Goal: Download file/media

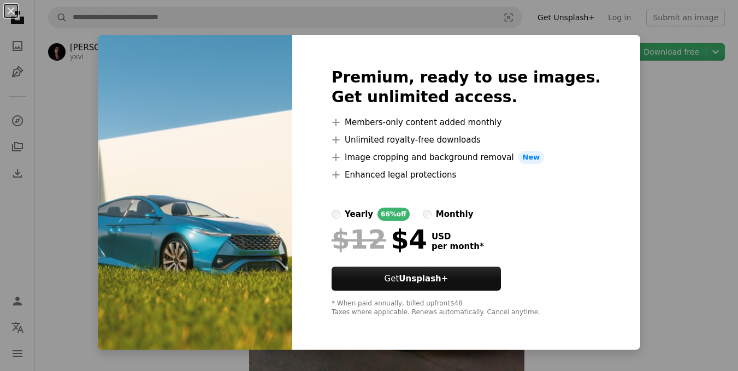
scroll to position [2730, 0]
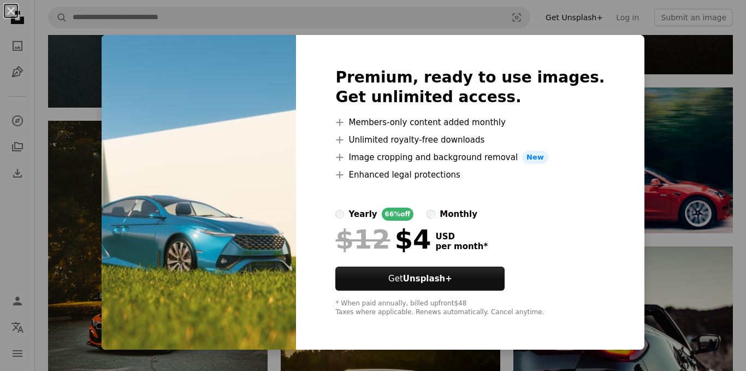
click at [277, 170] on img at bounding box center [199, 192] width 194 height 315
click at [452, 274] on strong "Unsplash+" at bounding box center [427, 279] width 49 height 10
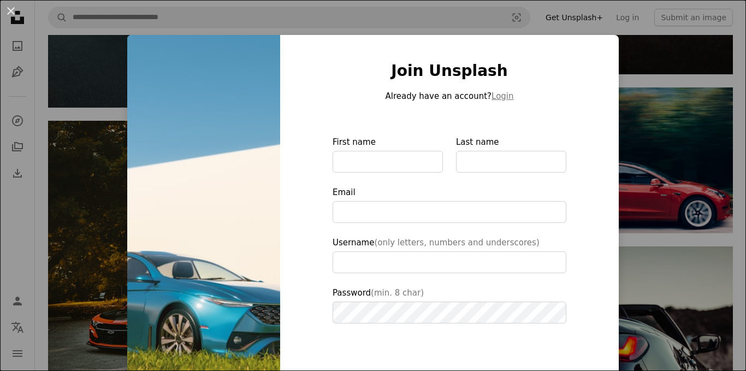
click at [605, 38] on div "Join Unsplash Already have an account? Login First name Last name Email Usernam…" at bounding box center [449, 247] width 339 height 424
click at [189, 132] on img at bounding box center [203, 247] width 153 height 424
click at [191, 132] on img at bounding box center [203, 247] width 153 height 424
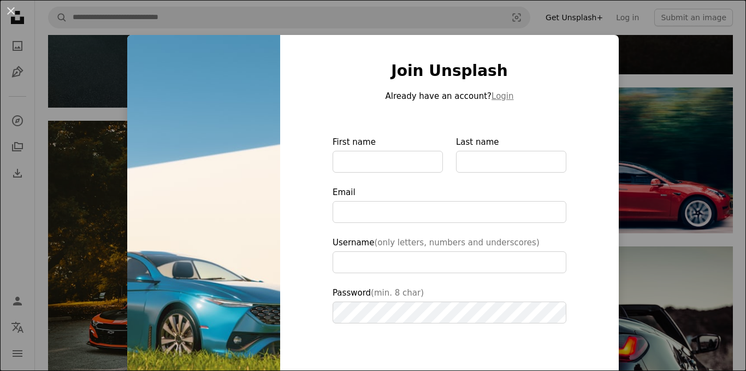
click at [191, 132] on img at bounding box center [203, 247] width 153 height 424
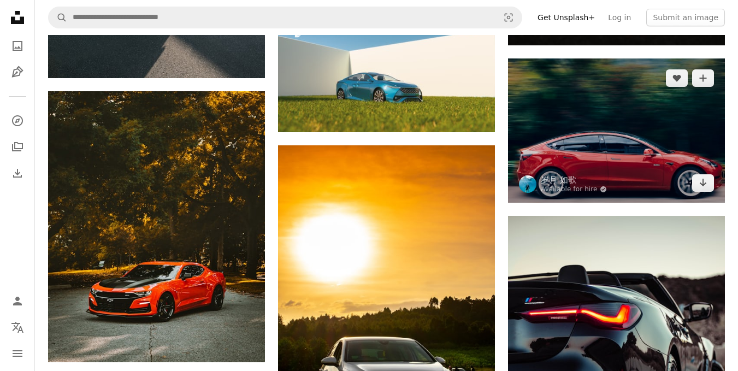
scroll to position [2730, 0]
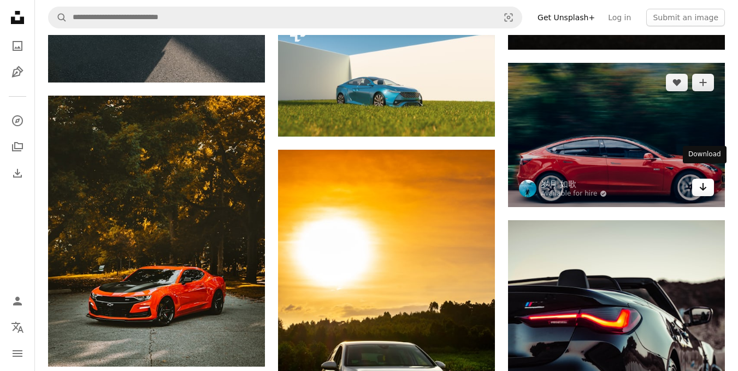
click at [703, 180] on icon "Arrow pointing down" at bounding box center [702, 186] width 9 height 13
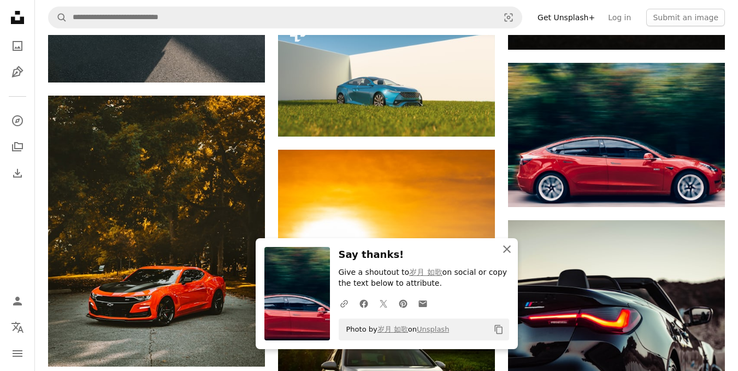
click at [506, 248] on icon "button" at bounding box center [507, 249] width 8 height 8
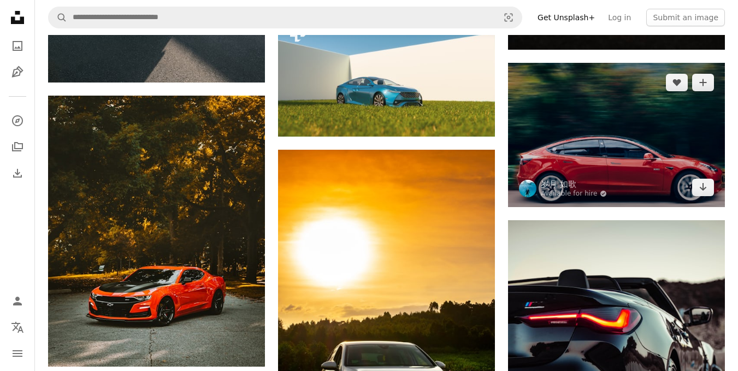
click at [620, 166] on img at bounding box center [616, 135] width 217 height 144
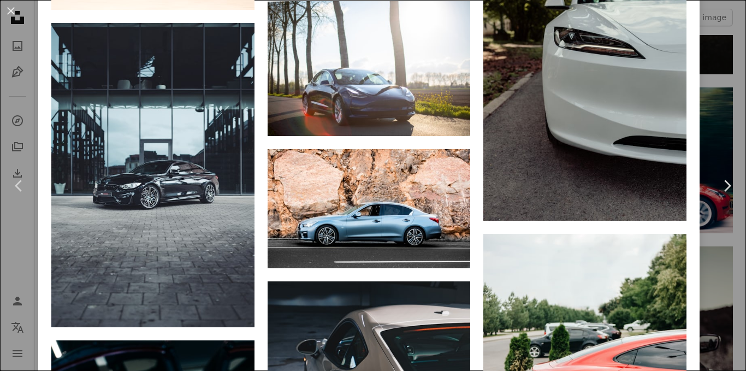
scroll to position [3932, 0]
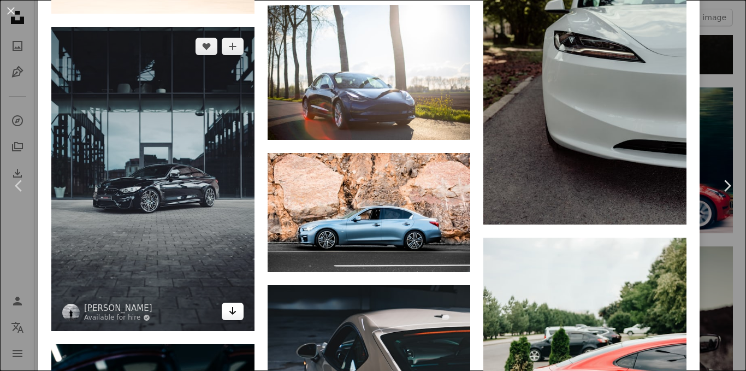
click at [230, 304] on icon "Arrow pointing down" at bounding box center [232, 310] width 9 height 13
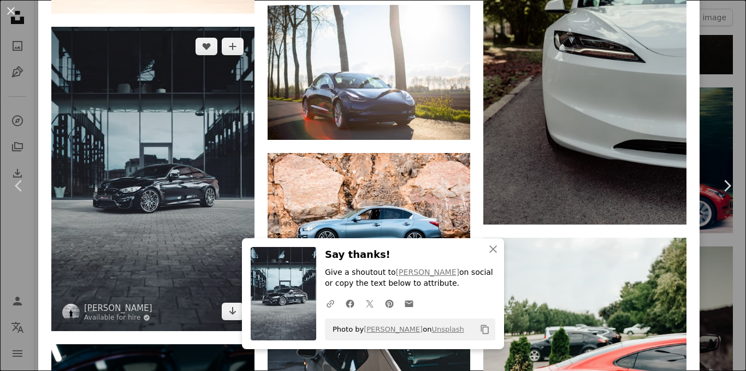
click at [212, 128] on img at bounding box center [152, 179] width 203 height 304
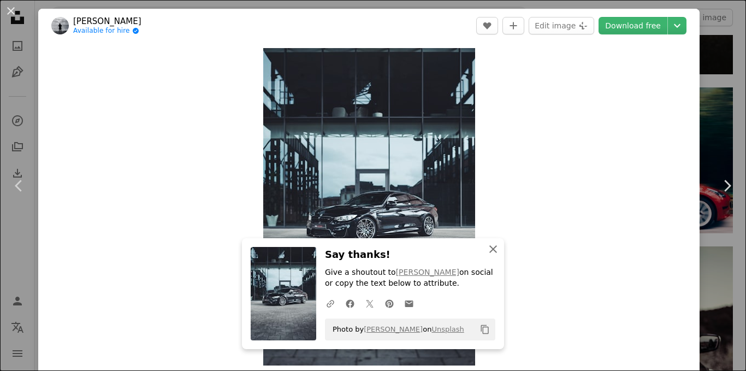
click at [487, 248] on icon "An X shape" at bounding box center [493, 248] width 13 height 13
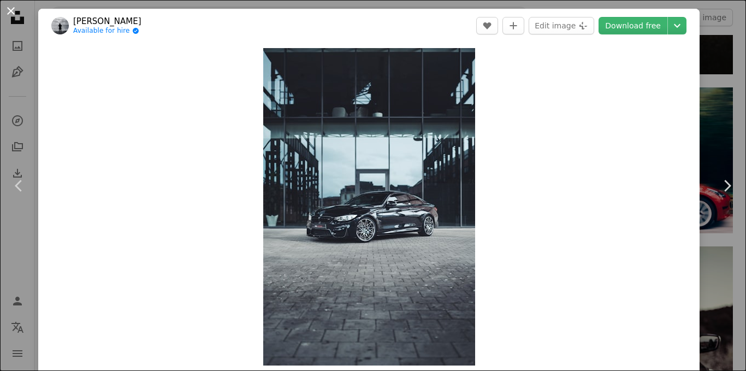
click at [12, 11] on button "An X shape" at bounding box center [10, 10] width 13 height 13
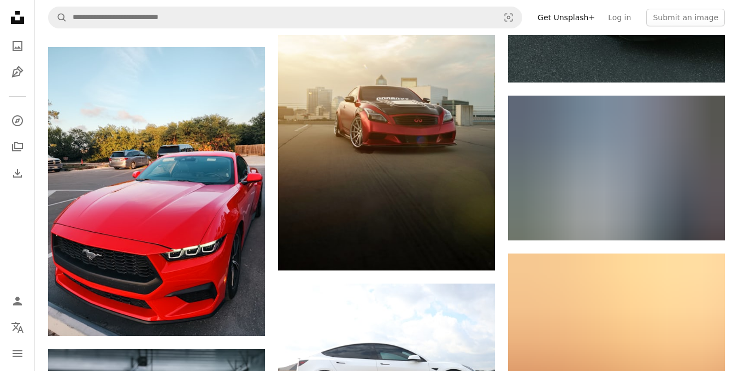
scroll to position [4915, 0]
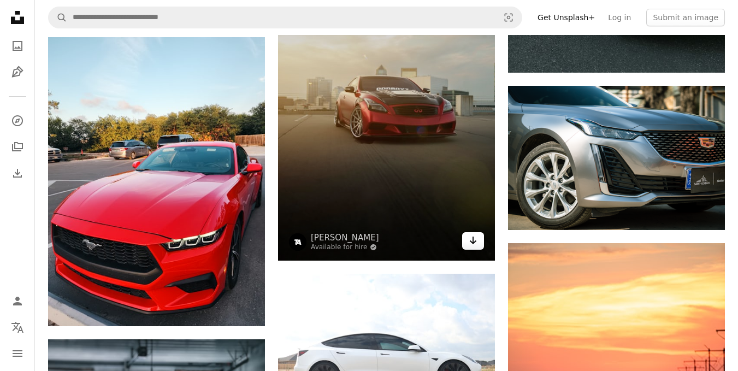
click at [471, 234] on icon "Arrow pointing down" at bounding box center [473, 240] width 9 height 13
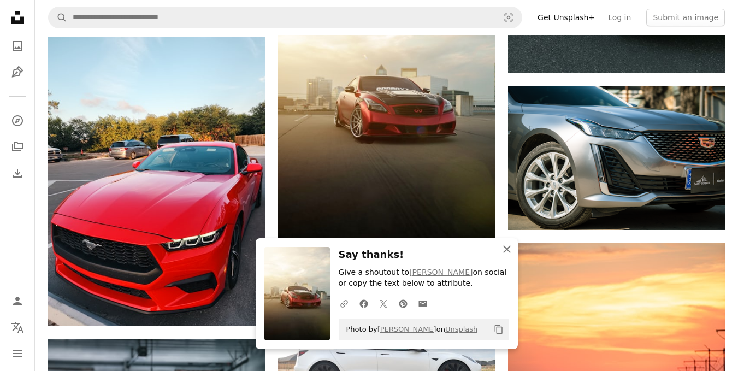
click at [506, 246] on icon "An X shape" at bounding box center [506, 248] width 13 height 13
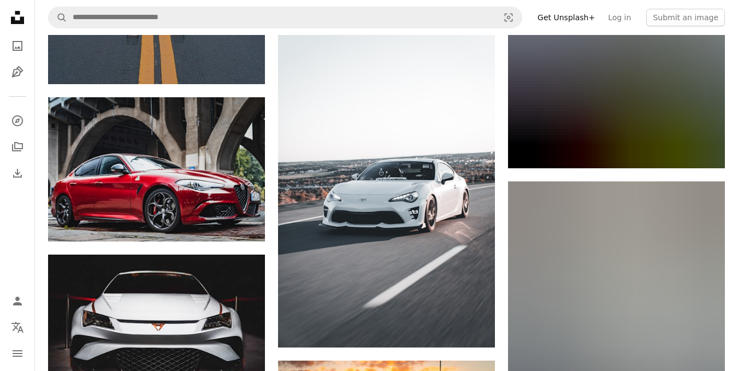
scroll to position [11249, 0]
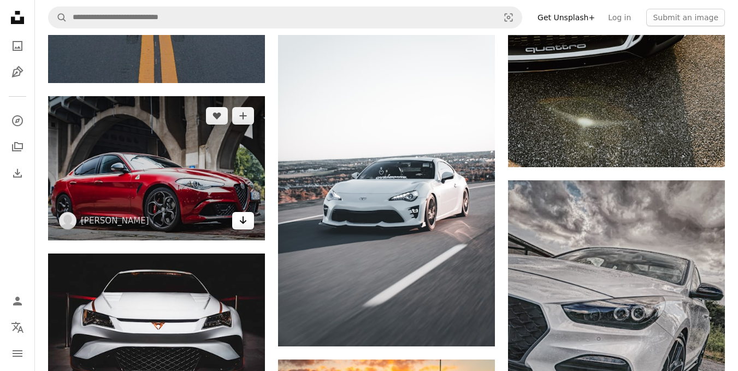
click at [244, 216] on icon "Download" at bounding box center [243, 220] width 7 height 8
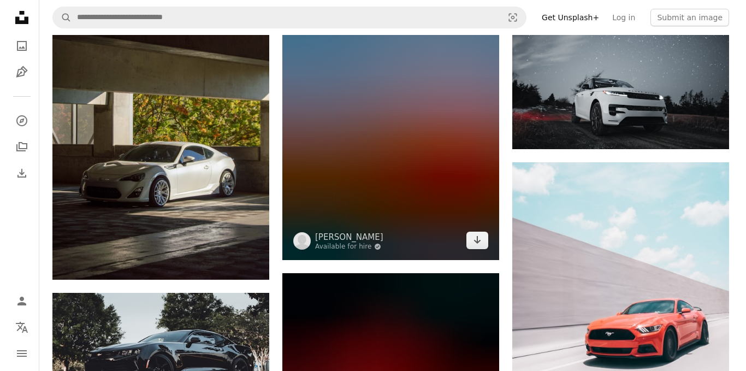
scroll to position [16164, 0]
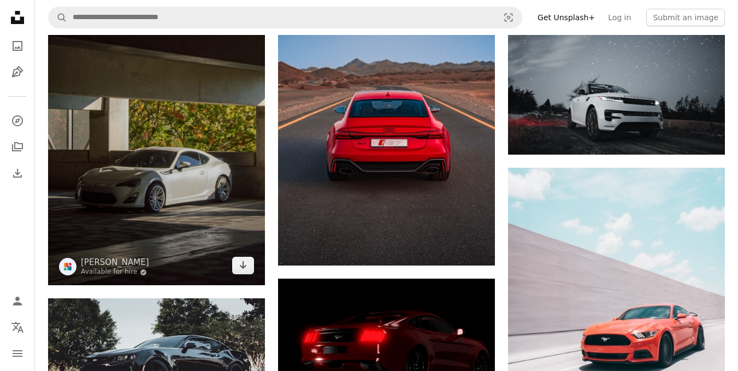
click at [172, 183] on img at bounding box center [156, 122] width 217 height 326
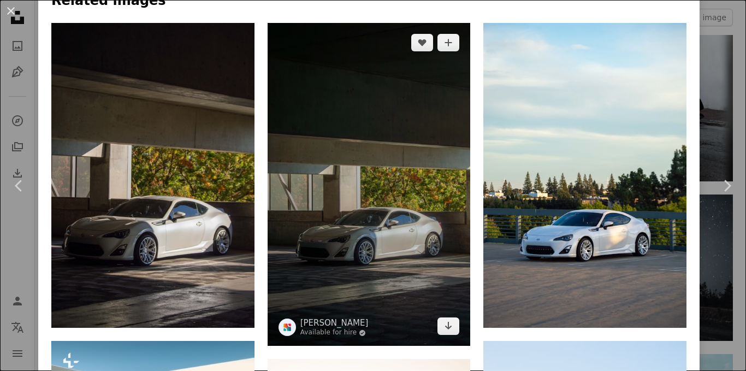
scroll to position [874, 0]
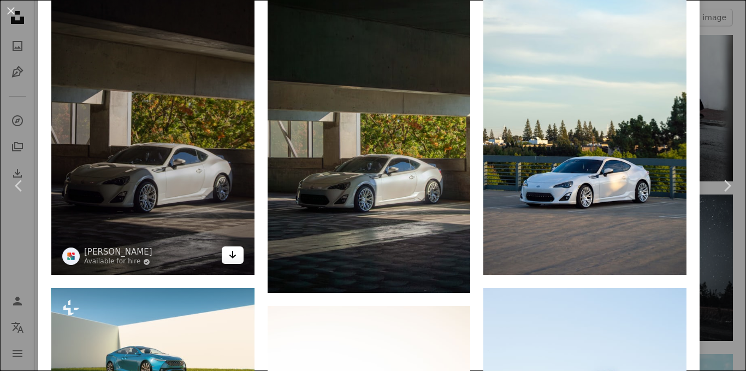
click at [235, 251] on link "Arrow pointing down" at bounding box center [233, 254] width 22 height 17
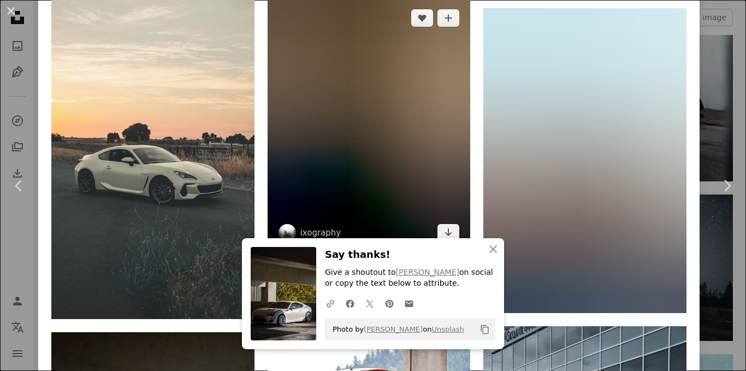
scroll to position [4369, 0]
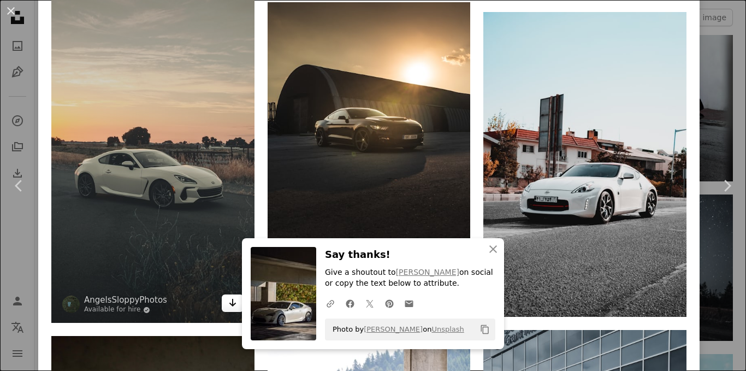
click at [232, 296] on icon "Arrow pointing down" at bounding box center [232, 302] width 9 height 13
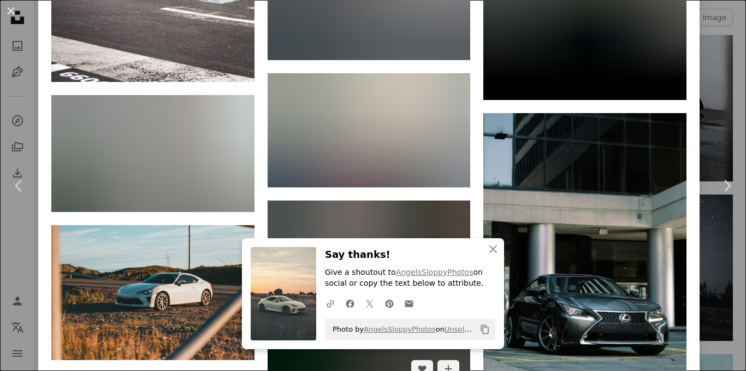
scroll to position [6116, 0]
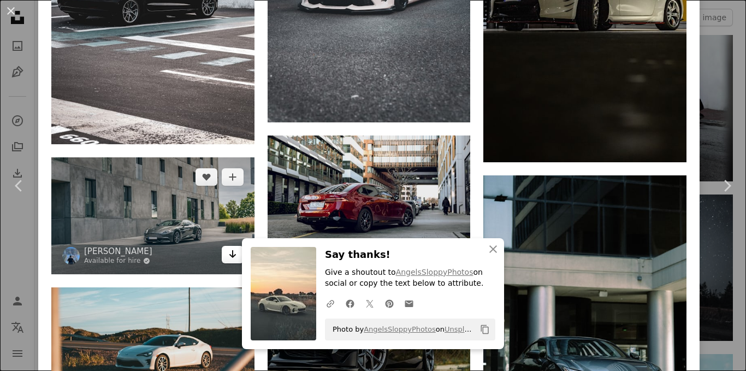
click at [233, 246] on link "Arrow pointing down" at bounding box center [233, 254] width 22 height 17
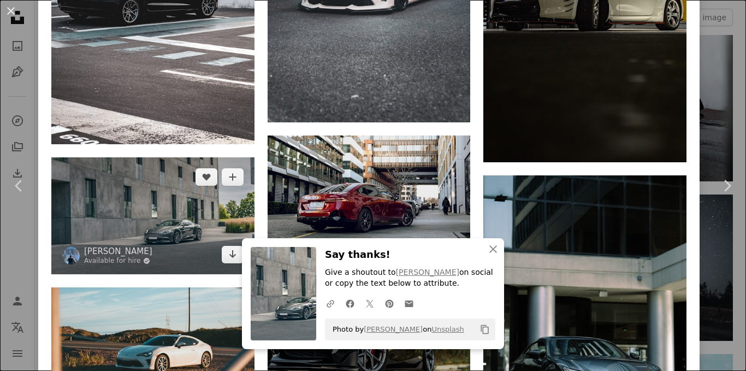
click at [205, 163] on img at bounding box center [152, 215] width 203 height 116
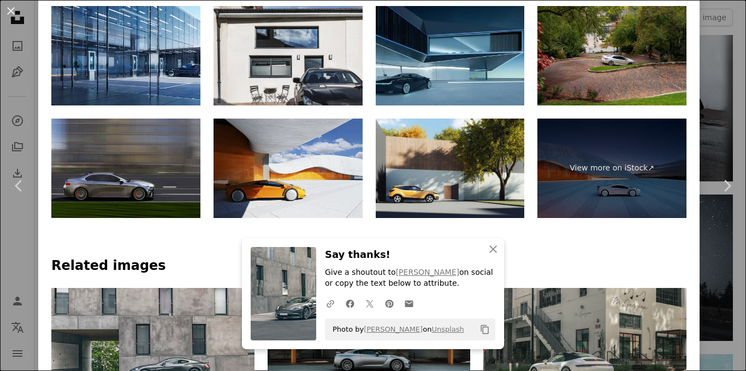
scroll to position [546, 0]
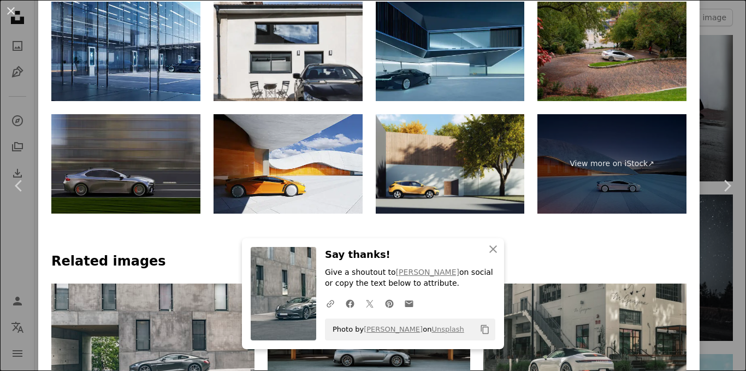
click at [172, 176] on img at bounding box center [125, 163] width 149 height 99
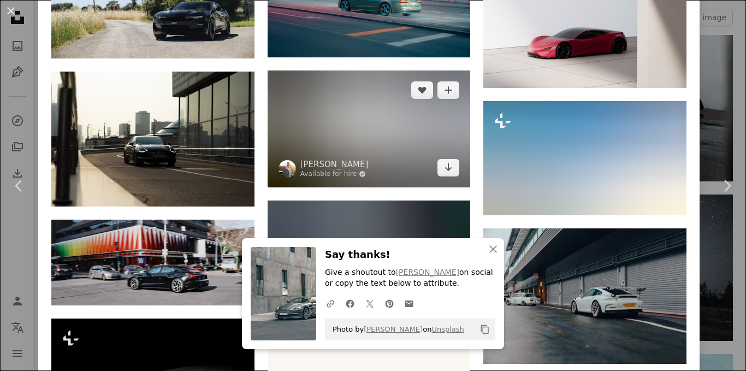
scroll to position [1201, 0]
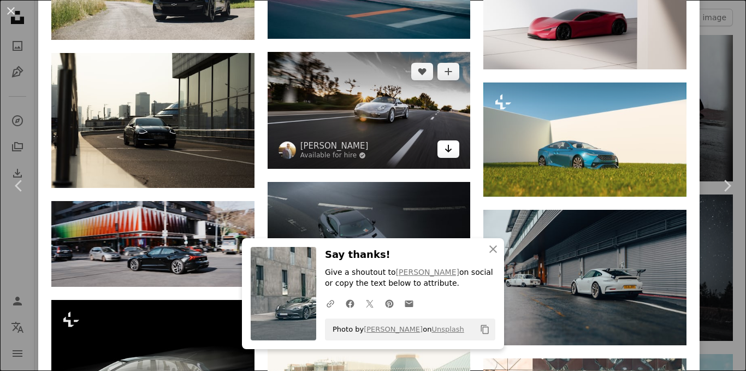
click at [444, 144] on icon "Arrow pointing down" at bounding box center [448, 148] width 9 height 13
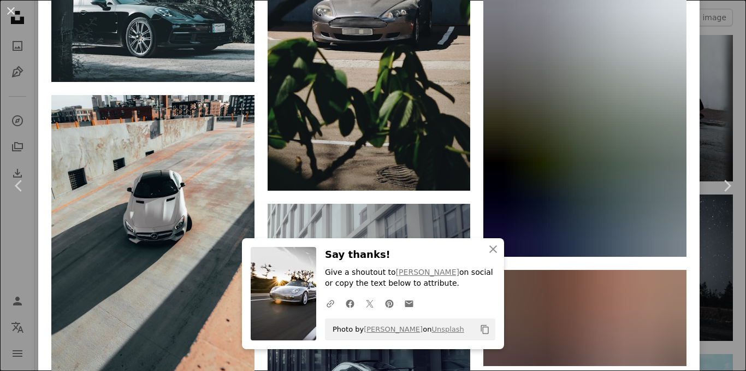
scroll to position [2621, 0]
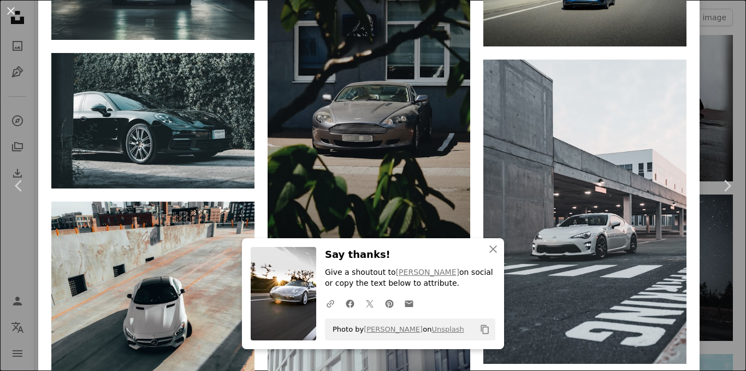
click at [401, 125] on img at bounding box center [369, 117] width 203 height 361
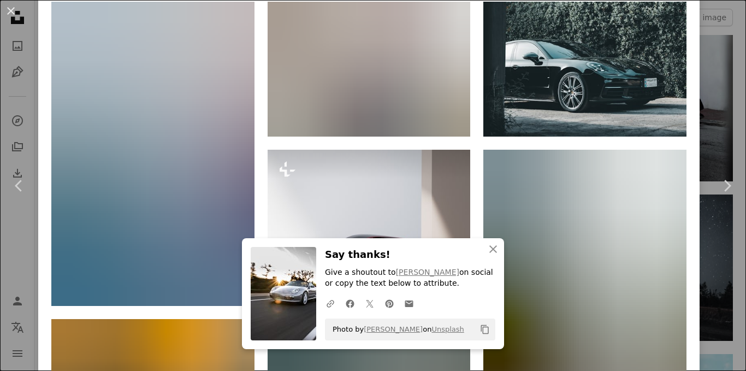
scroll to position [874, 0]
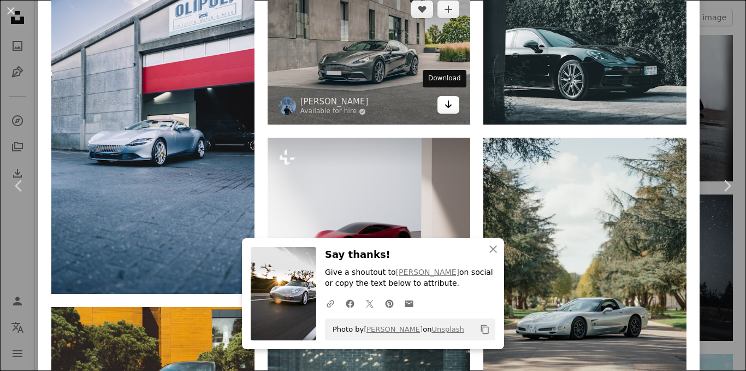
click at [444, 104] on icon "Arrow pointing down" at bounding box center [448, 104] width 9 height 13
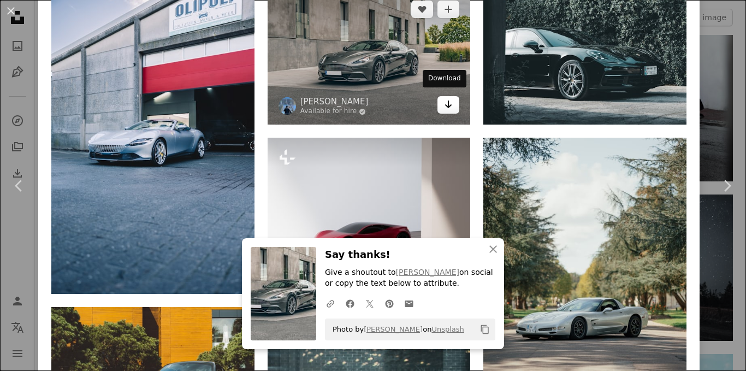
click at [444, 104] on icon "Arrow pointing down" at bounding box center [448, 104] width 9 height 13
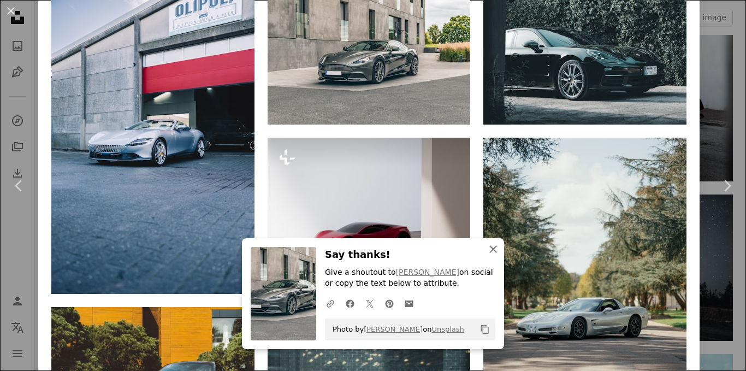
click at [489, 250] on icon "An X shape" at bounding box center [493, 248] width 13 height 13
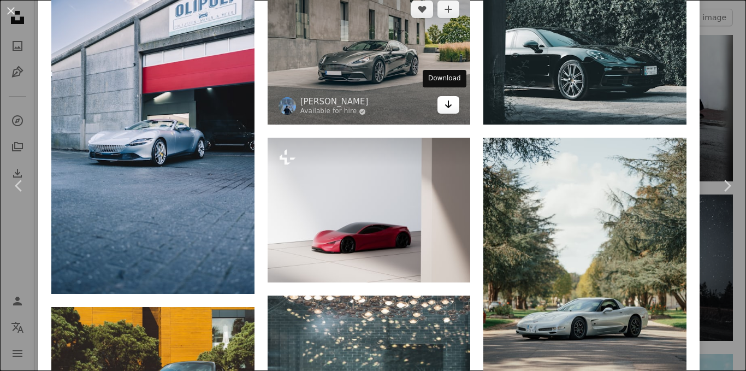
click at [445, 106] on icon "Arrow pointing down" at bounding box center [448, 104] width 9 height 13
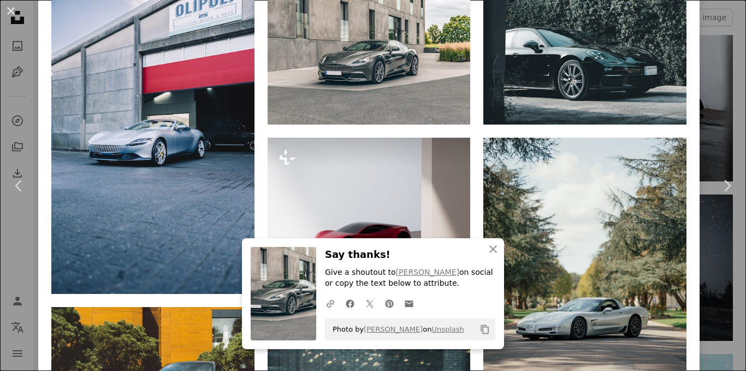
click at [304, 301] on img at bounding box center [284, 293] width 66 height 93
click at [405, 305] on icon at bounding box center [409, 303] width 8 height 7
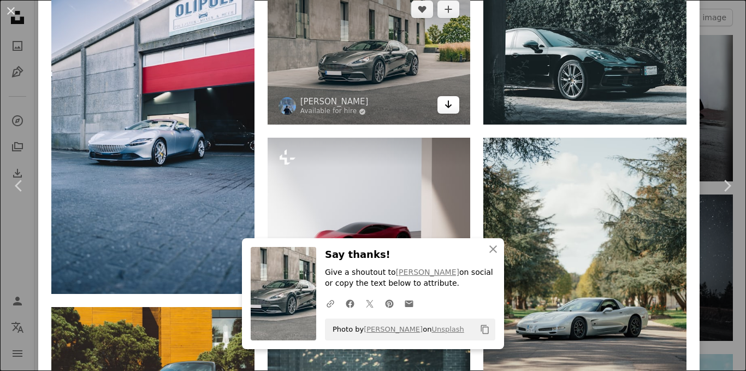
click at [445, 100] on icon "Download" at bounding box center [448, 104] width 7 height 8
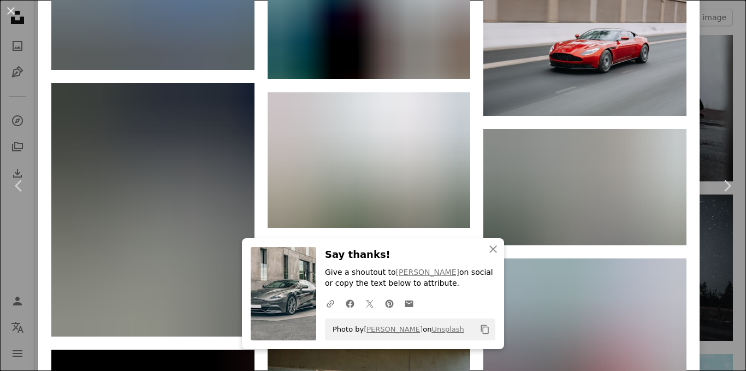
scroll to position [1912, 0]
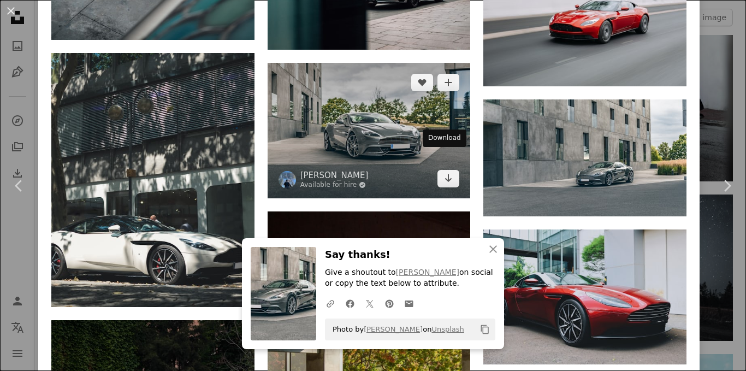
click at [458, 137] on div "Download" at bounding box center [445, 137] width 44 height 17
click at [445, 171] on icon "Arrow pointing down" at bounding box center [448, 177] width 9 height 13
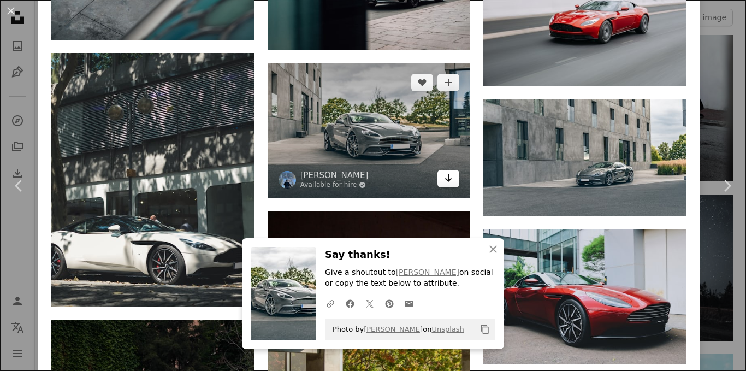
click at [445, 171] on icon "Arrow pointing down" at bounding box center [448, 177] width 9 height 13
click at [448, 170] on link "Arrow pointing down" at bounding box center [448, 178] width 22 height 17
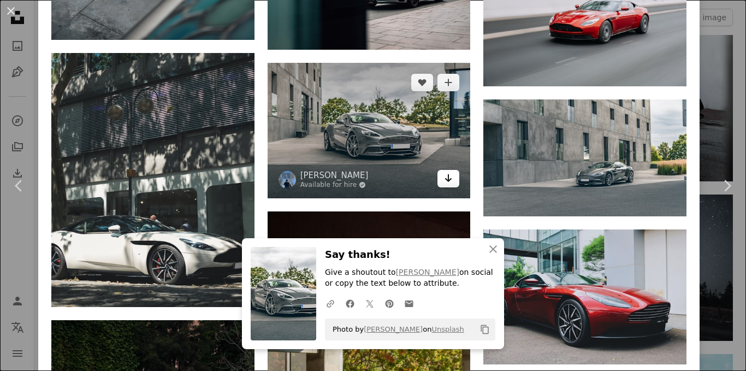
click at [448, 170] on link "Arrow pointing down" at bounding box center [448, 178] width 22 height 17
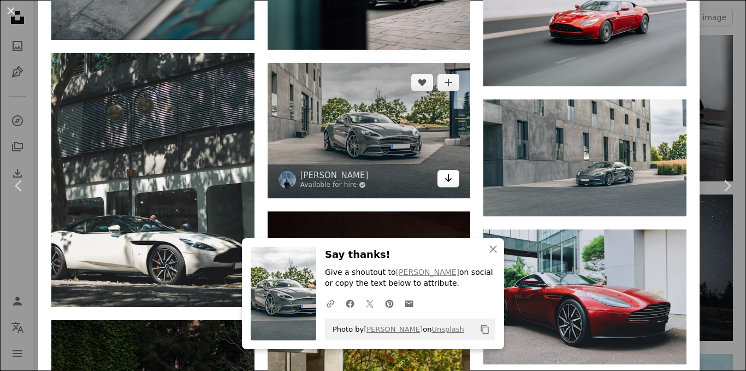
click at [449, 170] on link "Arrow pointing down" at bounding box center [448, 178] width 22 height 17
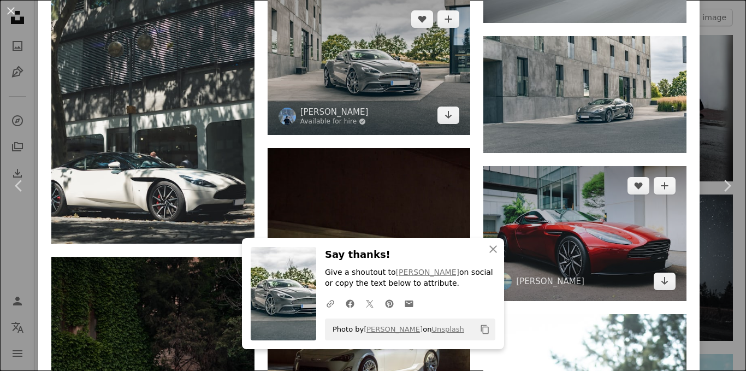
scroll to position [2076, 0]
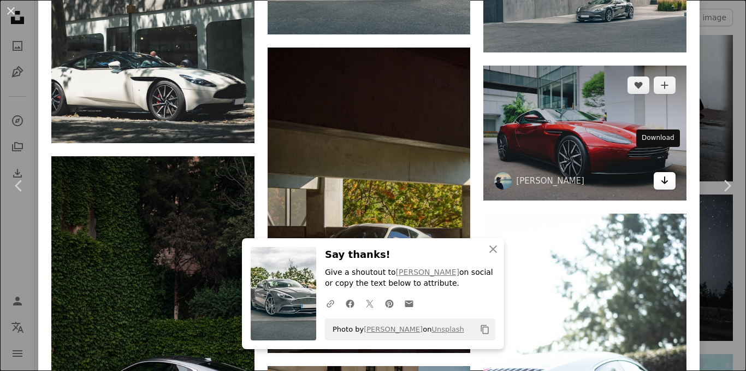
click at [665, 172] on link "Arrow pointing down" at bounding box center [665, 180] width 22 height 17
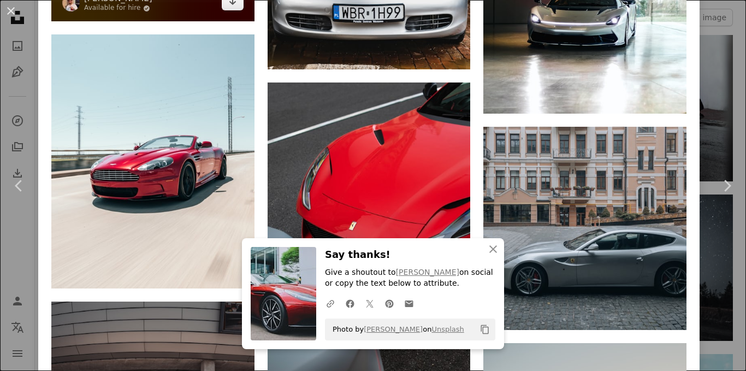
scroll to position [4121, 0]
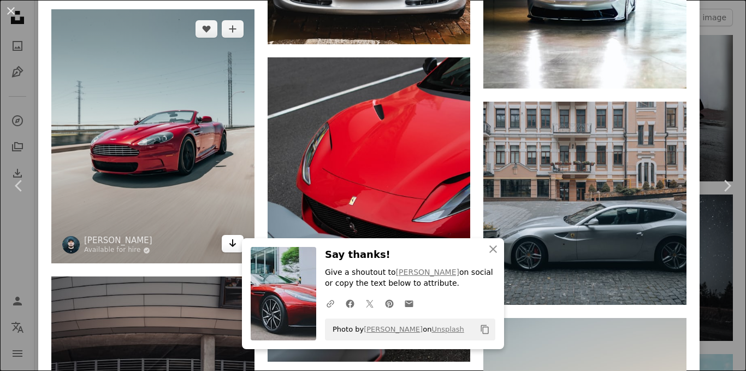
click at [228, 236] on icon "Arrow pointing down" at bounding box center [232, 242] width 9 height 13
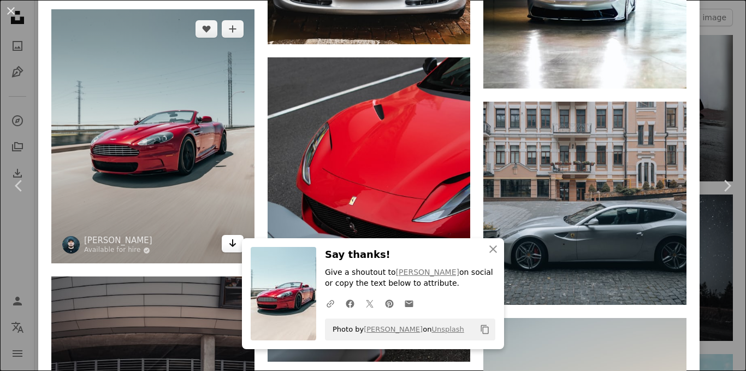
click at [228, 236] on icon "Arrow pointing down" at bounding box center [232, 242] width 9 height 13
click at [229, 239] on icon "Download" at bounding box center [232, 243] width 7 height 8
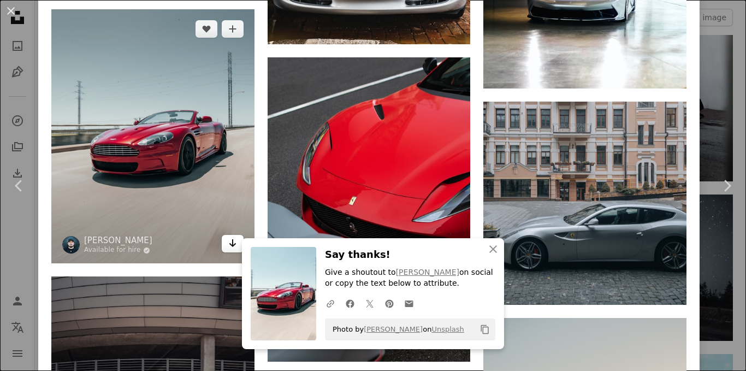
click at [229, 239] on icon "Download" at bounding box center [232, 243] width 7 height 8
click at [228, 236] on icon "Arrow pointing down" at bounding box center [232, 242] width 9 height 13
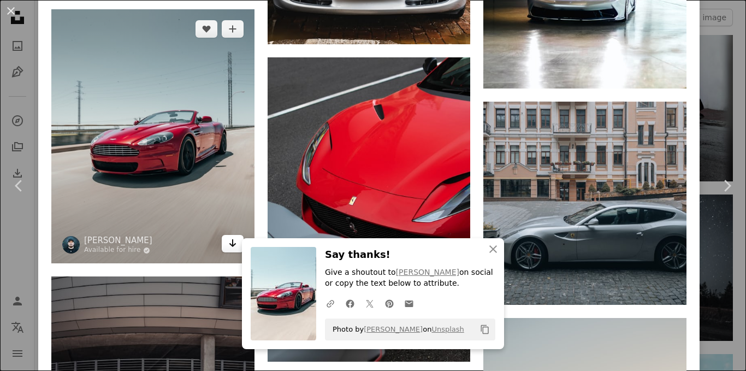
click at [228, 236] on icon "Arrow pointing down" at bounding box center [232, 242] width 9 height 13
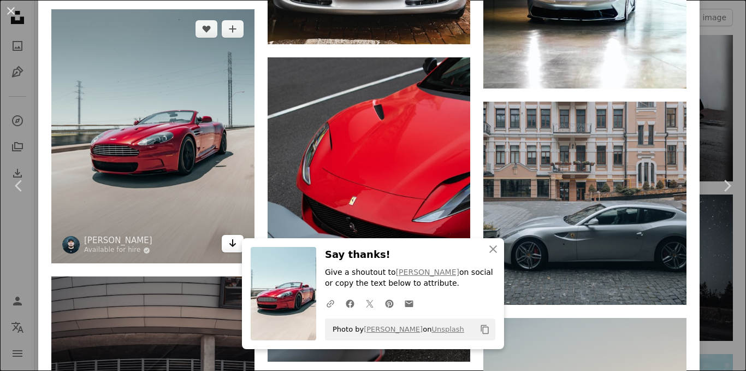
click at [228, 236] on icon "Arrow pointing down" at bounding box center [232, 242] width 9 height 13
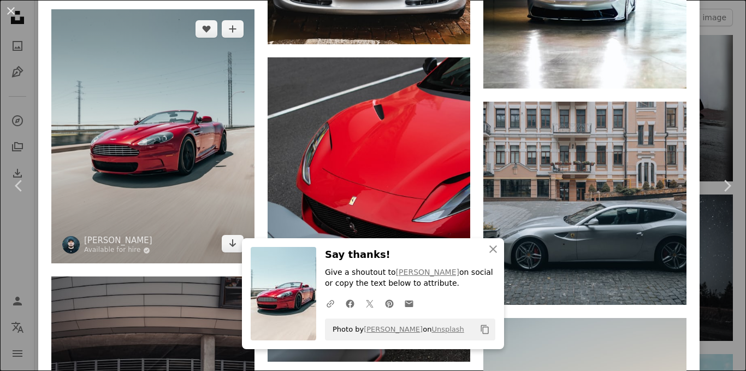
drag, startPoint x: 228, startPoint y: 194, endPoint x: 217, endPoint y: 153, distance: 42.3
click at [217, 153] on img at bounding box center [152, 136] width 203 height 254
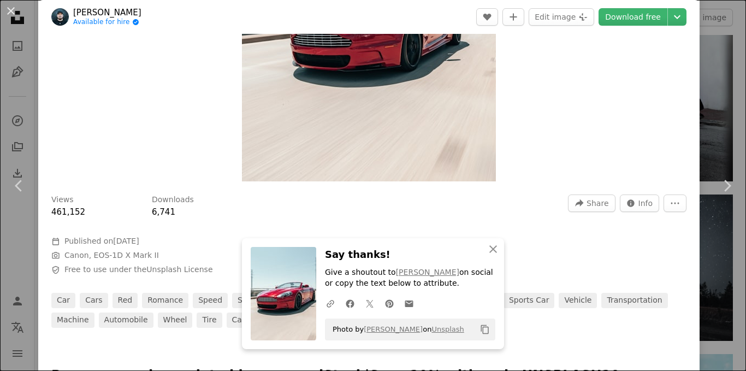
scroll to position [109, 0]
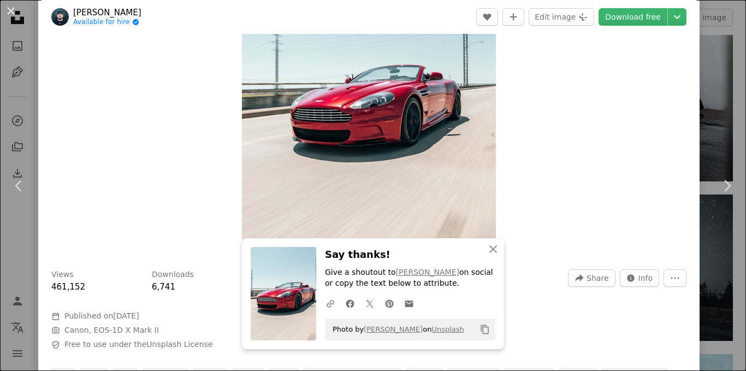
click at [428, 134] on img "Zoom in on this image" at bounding box center [369, 97] width 254 height 317
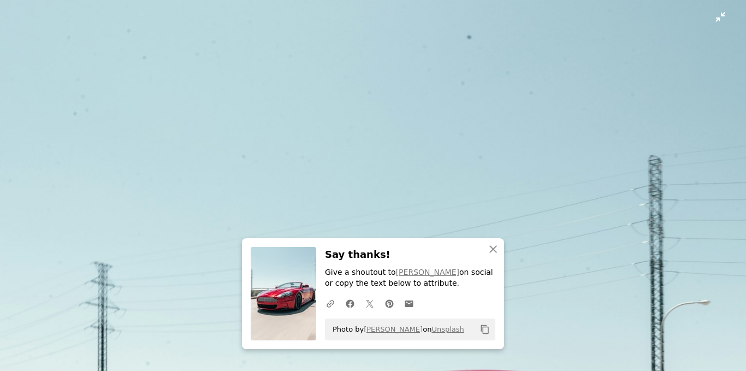
scroll to position [271, 0]
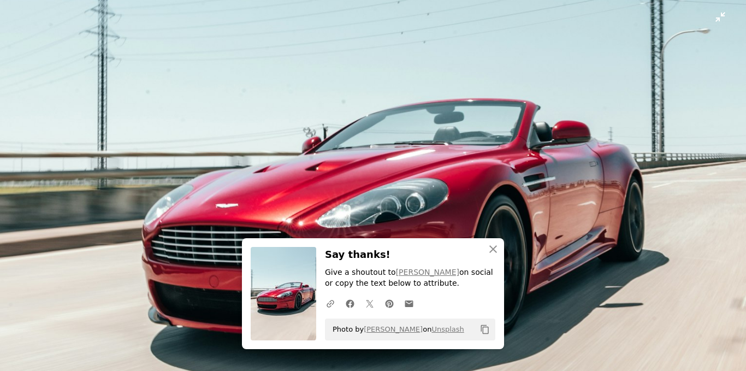
click at [429, 134] on img "Zoom out on this image" at bounding box center [372, 195] width 747 height 934
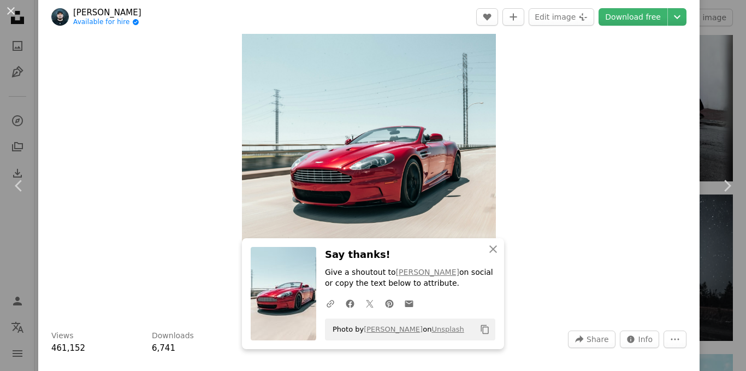
click at [429, 134] on img "Zoom in on this image" at bounding box center [369, 158] width 254 height 317
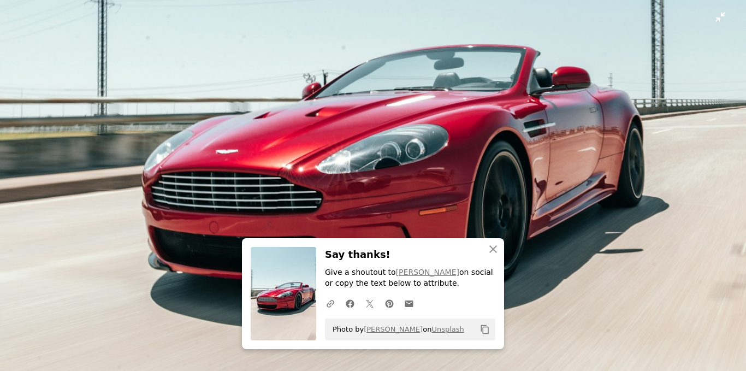
scroll to position [323, 0]
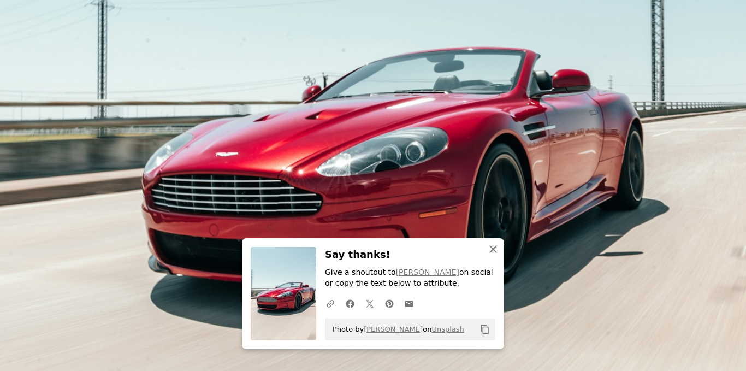
click at [491, 245] on icon "An X shape" at bounding box center [493, 248] width 13 height 13
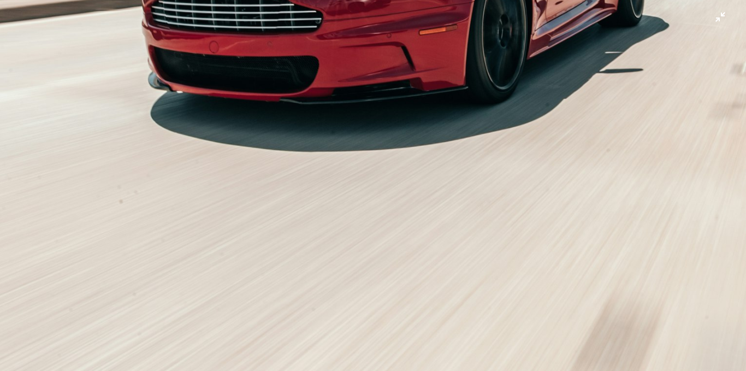
scroll to position [487, 0]
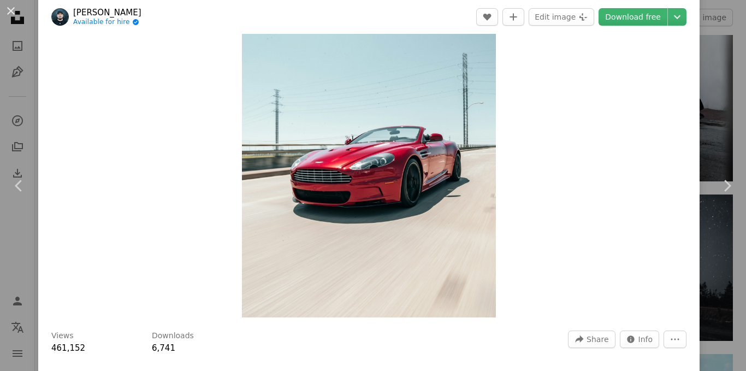
click at [473, 229] on img "Zoom in on this image" at bounding box center [369, 158] width 254 height 317
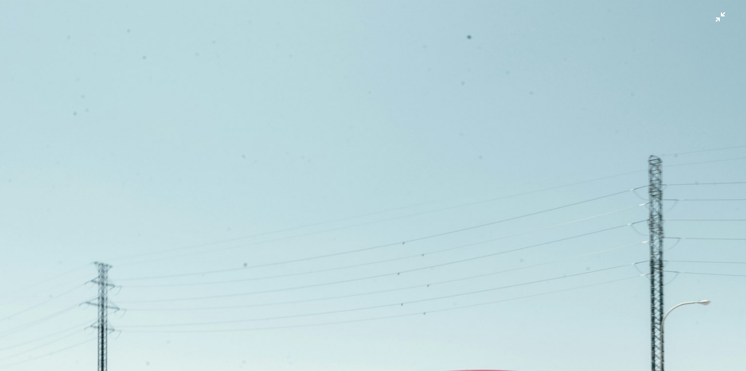
scroll to position [271, 0]
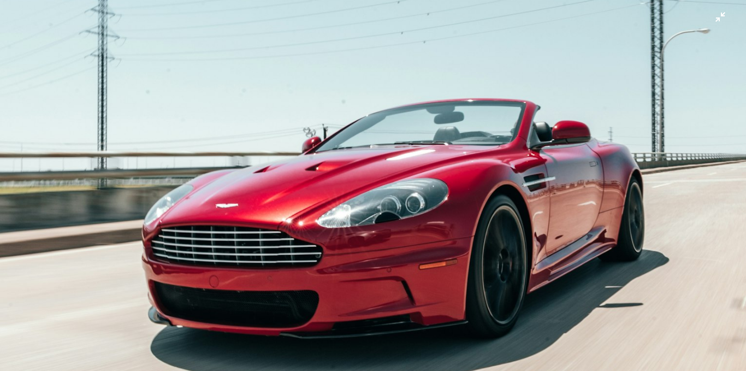
click at [473, 227] on img "Zoom out on this image" at bounding box center [372, 195] width 747 height 934
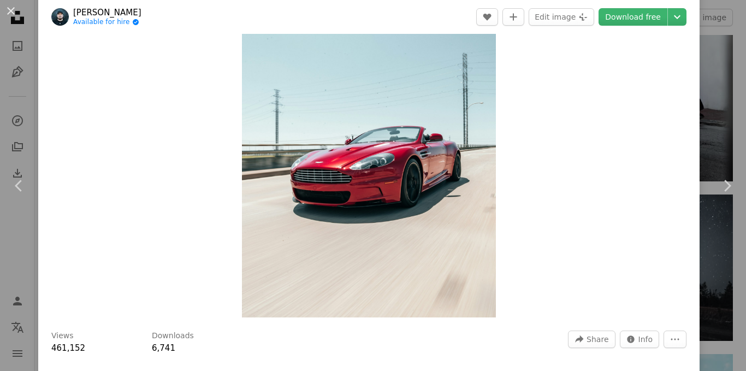
click at [473, 227] on img "Zoom in on this image" at bounding box center [369, 158] width 254 height 317
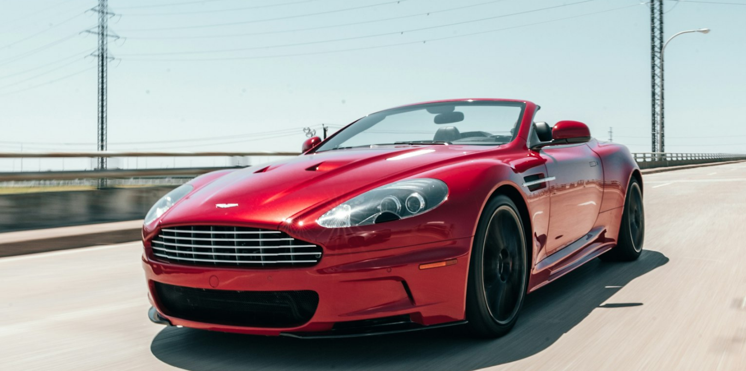
click at [473, 227] on img "Zoom out on this image" at bounding box center [372, 195] width 747 height 934
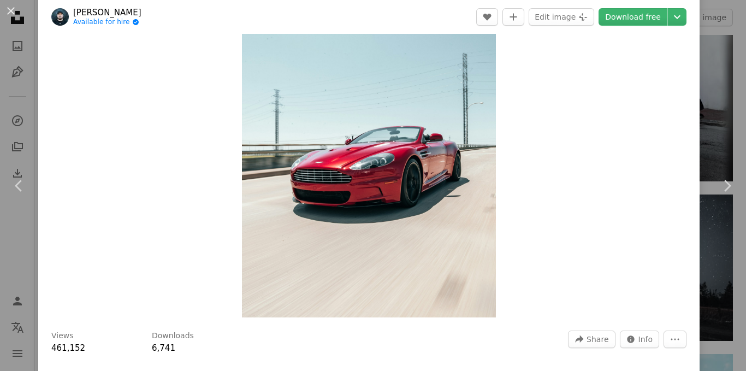
click at [473, 227] on img "Zoom in on this image" at bounding box center [369, 158] width 254 height 317
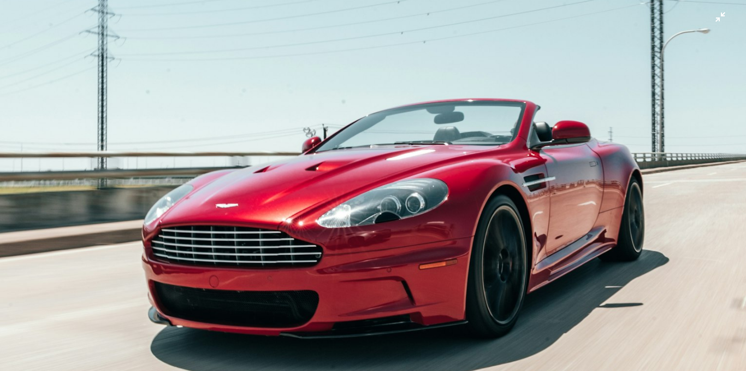
click at [473, 227] on img "Zoom out on this image" at bounding box center [372, 195] width 747 height 934
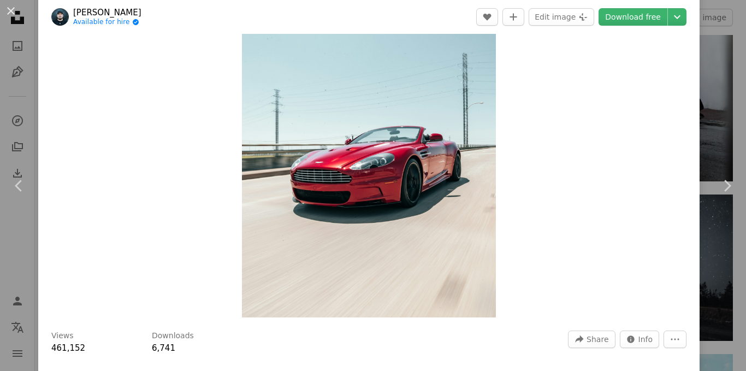
click at [473, 227] on img "Zoom in on this image" at bounding box center [369, 158] width 254 height 317
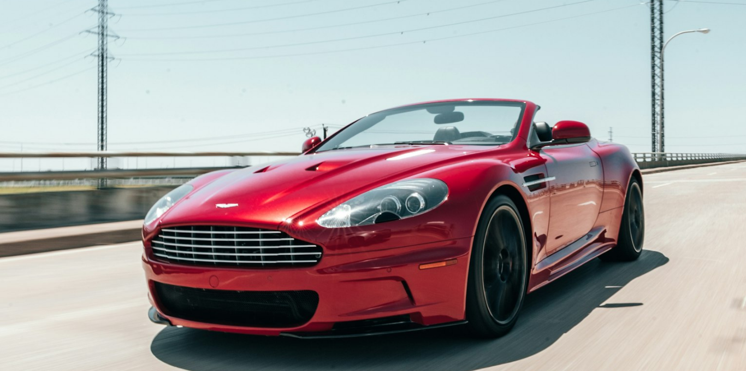
click at [473, 227] on img "Zoom out on this image" at bounding box center [372, 195] width 747 height 934
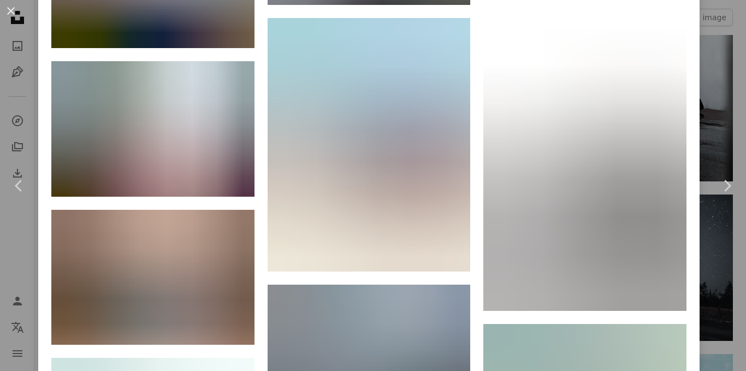
scroll to position [2178, 0]
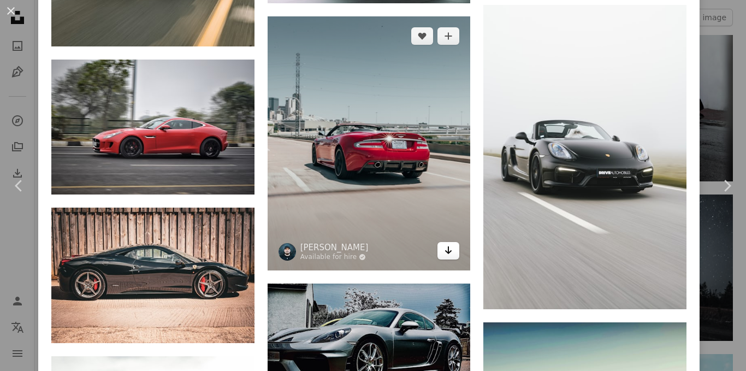
click at [449, 242] on link "Arrow pointing down" at bounding box center [448, 250] width 22 height 17
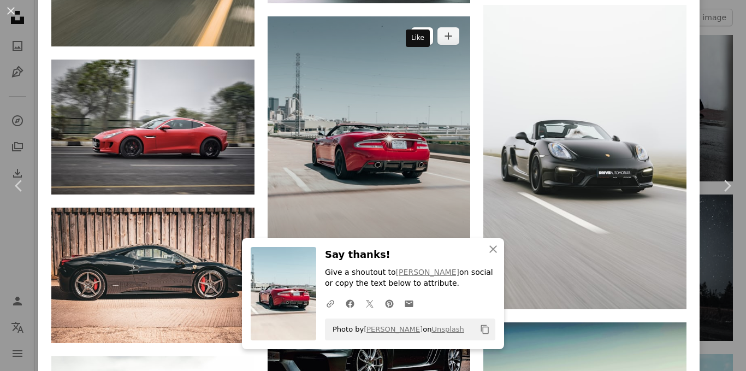
click at [422, 27] on button "A heart" at bounding box center [422, 35] width 22 height 17
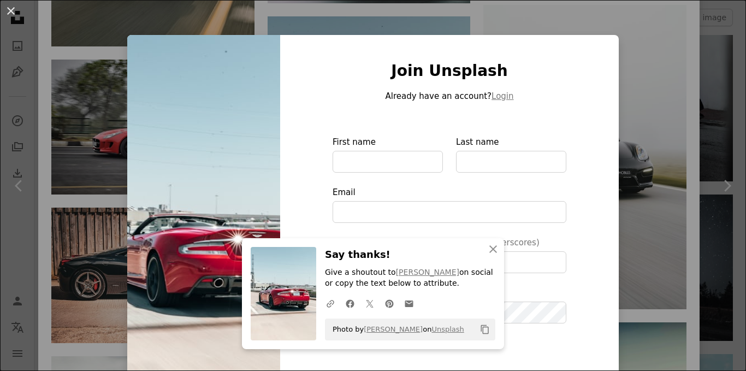
click at [615, 56] on div "An X shape Join Unsplash Already have an account? Login First name Last name Em…" at bounding box center [373, 185] width 746 height 371
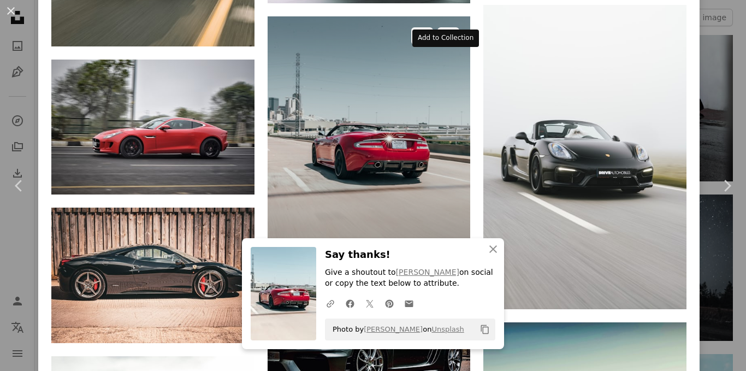
click at [451, 25] on div "A heart A plus sign [PERSON_NAME] Available for hire A checkmark inside of a ci…" at bounding box center [369, 143] width 203 height 254
click at [444, 32] on icon "A plus sign" at bounding box center [448, 36] width 9 height 9
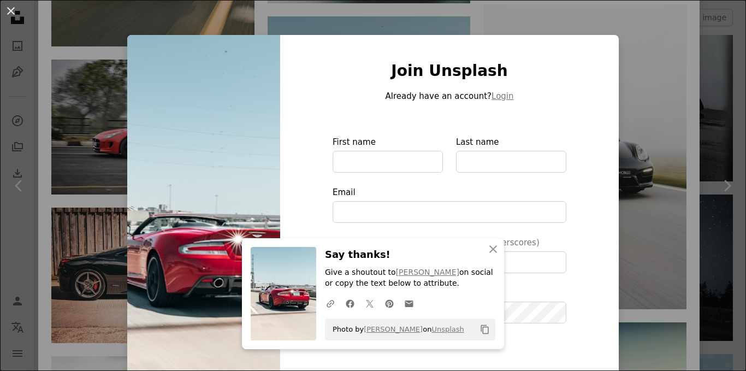
click at [606, 45] on div "Join Unsplash Already have an account? Login First name Last name Email Usernam…" at bounding box center [449, 247] width 339 height 424
click at [609, 43] on div "Join Unsplash Already have an account? Login First name Last name Email Usernam…" at bounding box center [449, 247] width 339 height 424
click at [221, 145] on img at bounding box center [203, 247] width 153 height 424
drag, startPoint x: 222, startPoint y: 144, endPoint x: 241, endPoint y: 133, distance: 22.3
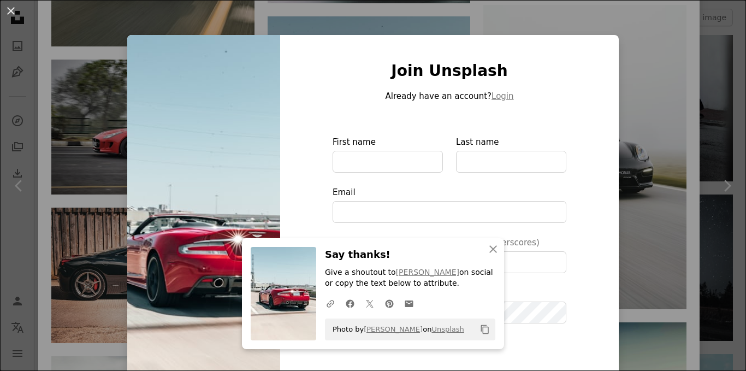
click at [223, 144] on img at bounding box center [203, 247] width 153 height 424
click at [317, 82] on div "Join Unsplash Already have an account? Login First name Last name Email Usernam…" at bounding box center [449, 247] width 339 height 424
click at [333, 75] on h1 "Join Unsplash" at bounding box center [450, 71] width 234 height 20
type input "**********"
click at [636, 142] on div "An X shape Join Unsplash Already have an account? Login First name Last name Em…" at bounding box center [373, 185] width 746 height 371
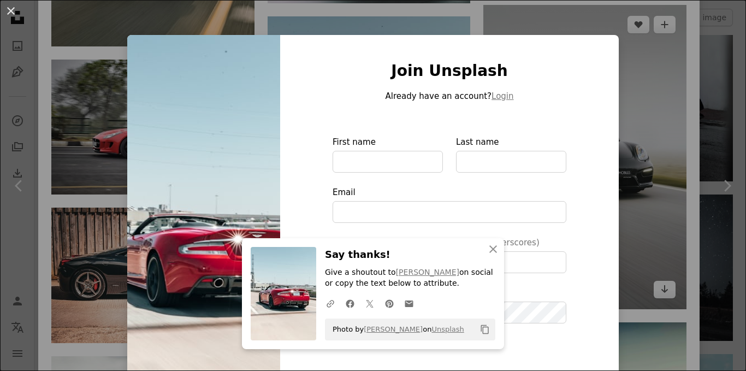
click at [636, 142] on img at bounding box center [584, 157] width 203 height 304
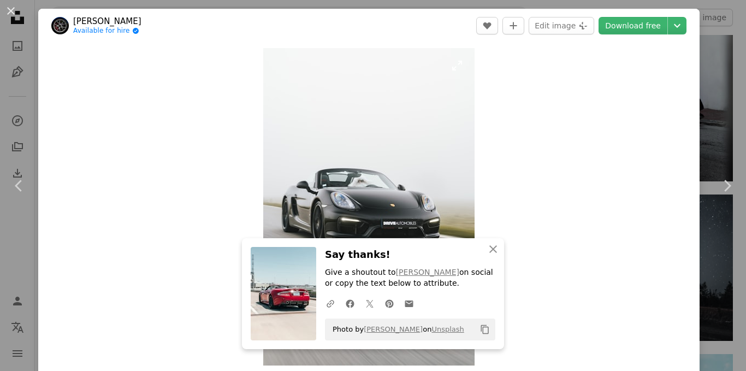
click at [314, 169] on img "Zoom in on this image" at bounding box center [368, 206] width 211 height 317
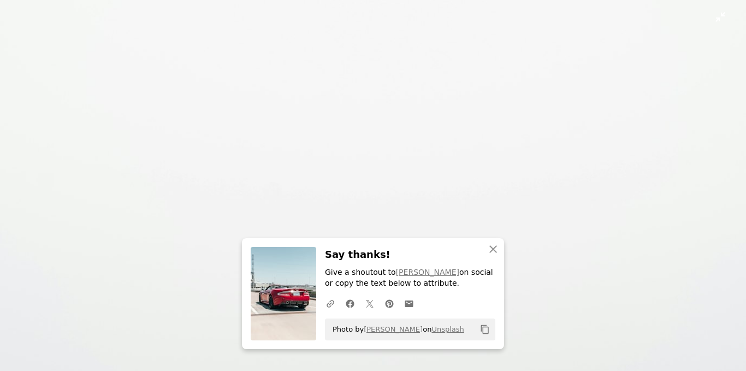
scroll to position [363, 0]
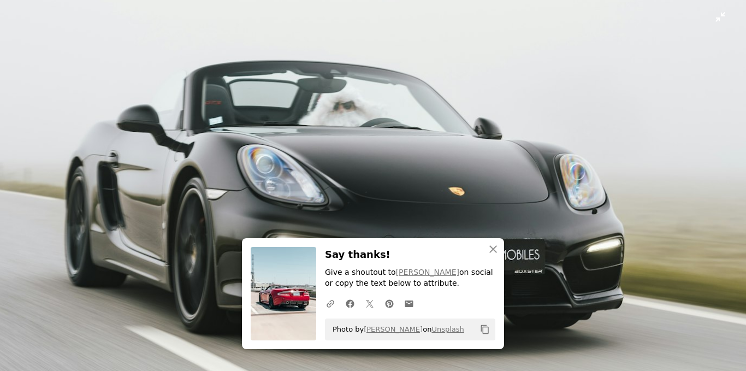
click at [329, 186] on img "Zoom out on this image" at bounding box center [372, 197] width 747 height 1121
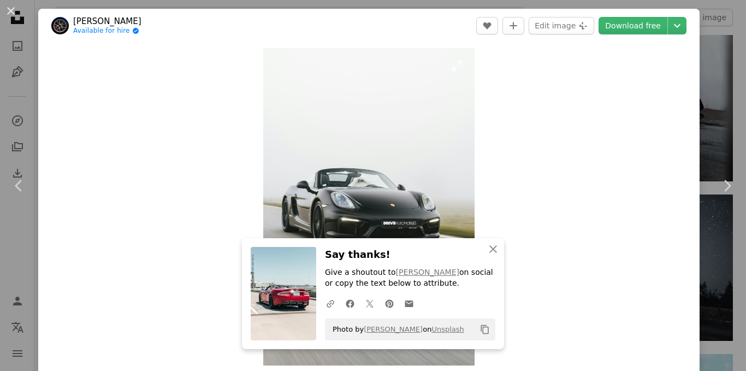
click at [329, 186] on img "Zoom in on this image" at bounding box center [368, 206] width 211 height 317
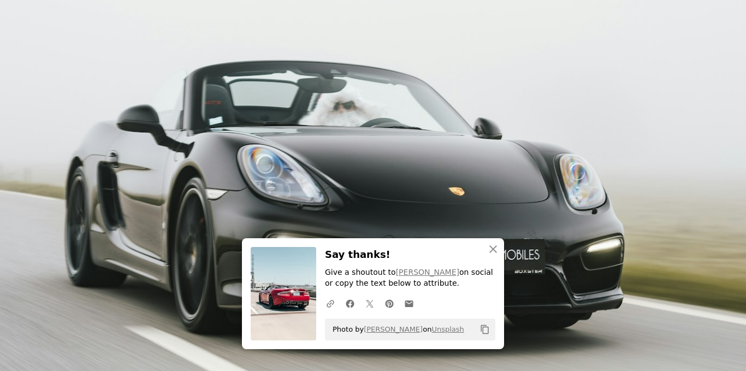
click at [329, 186] on img "Zoom out on this image" at bounding box center [372, 197] width 747 height 1121
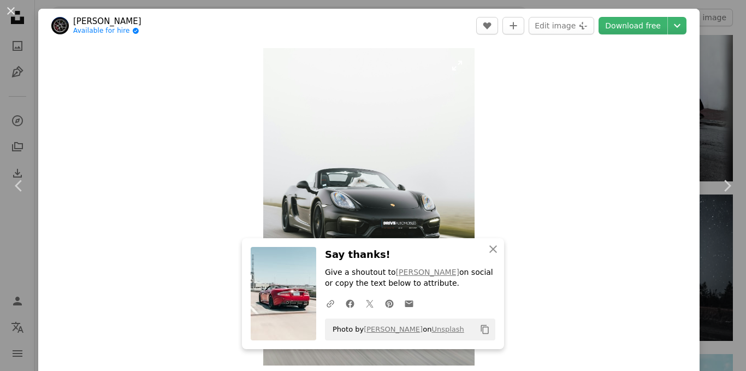
click at [329, 186] on img "Zoom in on this image" at bounding box center [368, 206] width 211 height 317
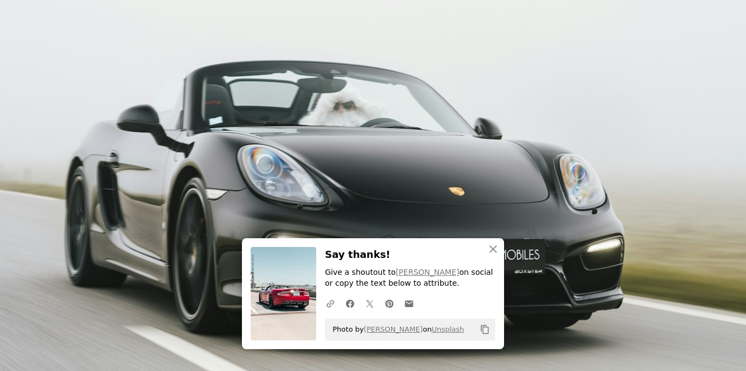
click at [329, 186] on img "Zoom out on this image" at bounding box center [372, 197] width 747 height 1121
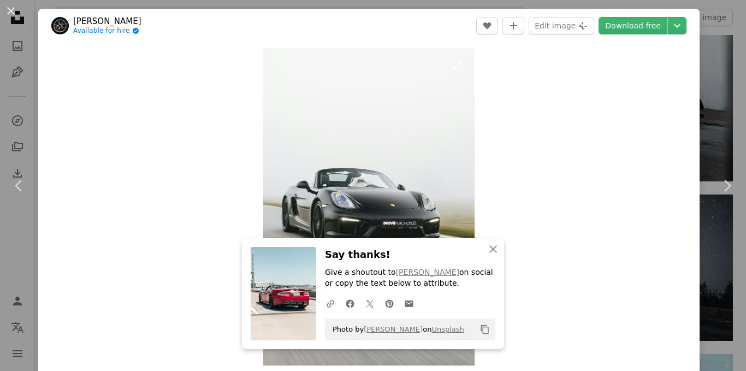
click at [329, 186] on img "Zoom in on this image" at bounding box center [368, 206] width 211 height 317
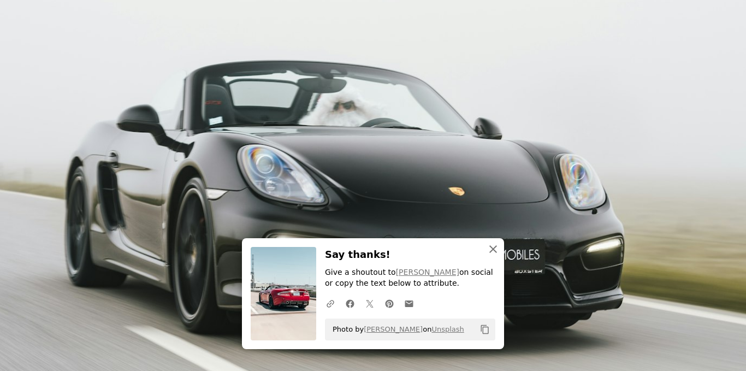
click at [495, 249] on icon "An X shape" at bounding box center [493, 248] width 13 height 13
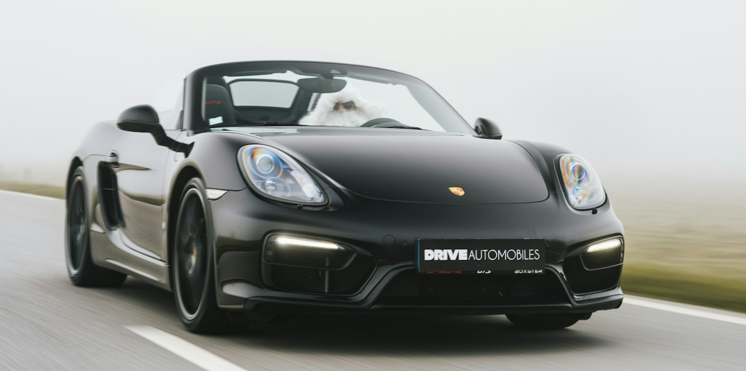
click at [399, 51] on img "Zoom out on this image" at bounding box center [372, 197] width 747 height 1121
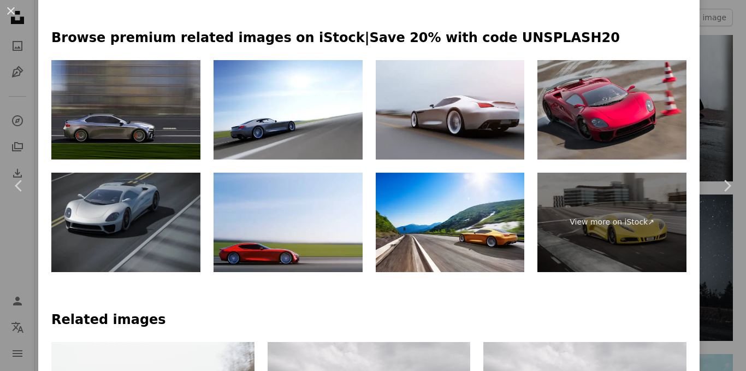
scroll to position [491, 0]
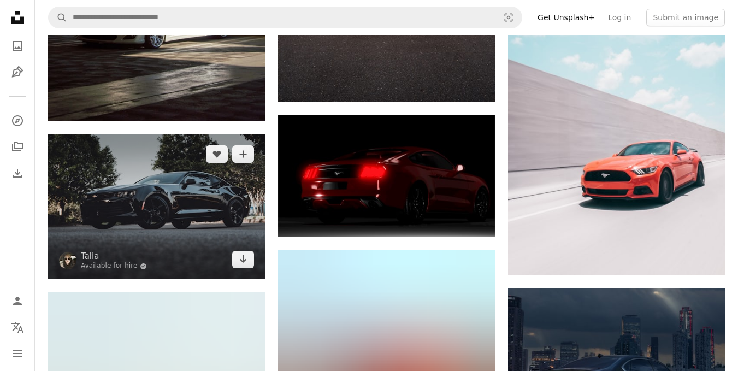
scroll to position [16547, 0]
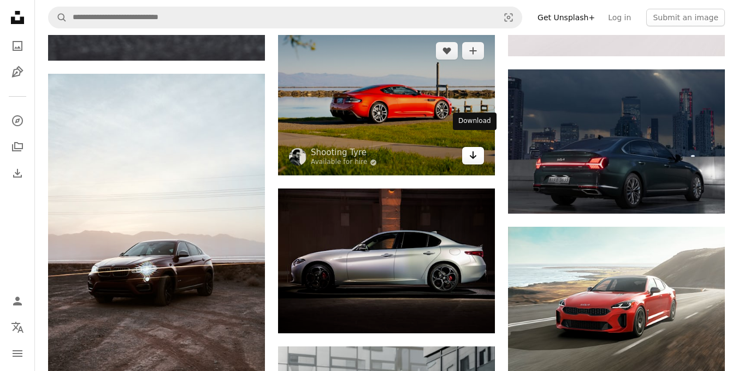
click at [472, 149] on icon "Arrow pointing down" at bounding box center [473, 155] width 9 height 13
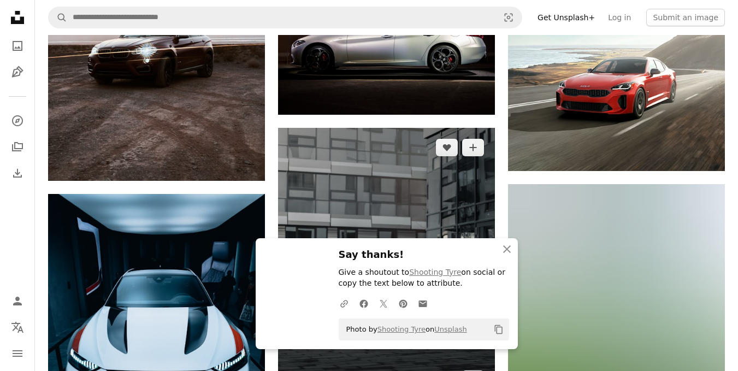
scroll to position [16983, 0]
